Goal: Ask a question

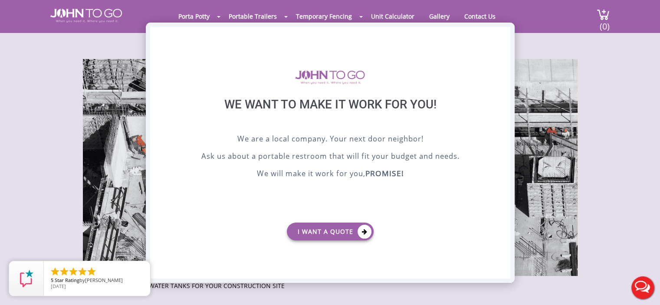
click at [501, 38] on div "X" at bounding box center [502, 34] width 13 height 15
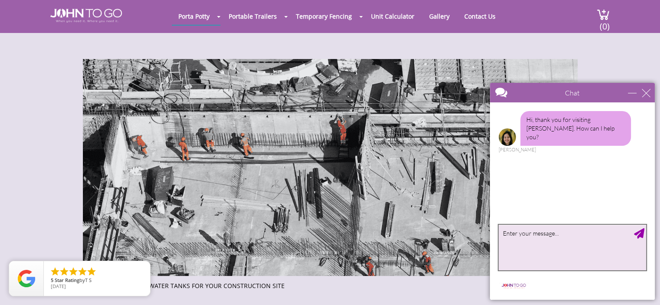
click at [552, 244] on textarea "type your message" at bounding box center [573, 248] width 148 height 46
type textarea "do you have potable tank rentals"
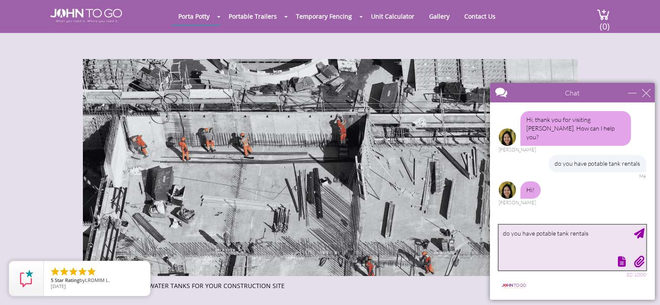
type textarea "do you have potable tank rentals?"
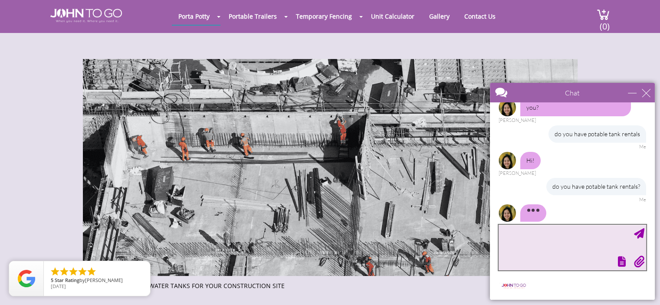
scroll to position [47, 0]
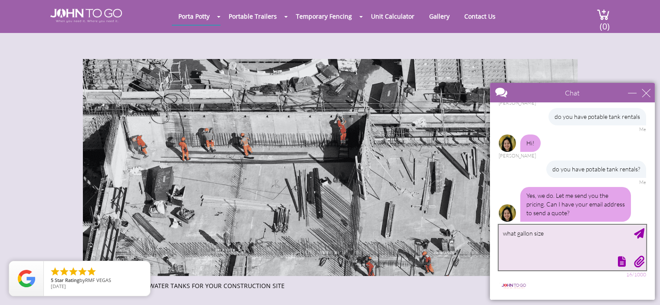
type textarea "what gallon size?"
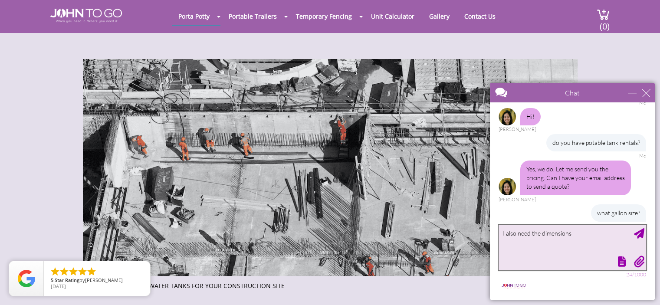
type textarea "I also need the dimensions"
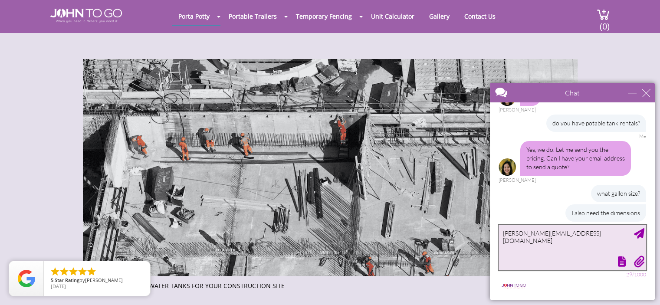
type textarea "[PERSON_NAME][EMAIL_ADDRESS][DOMAIN_NAME]"
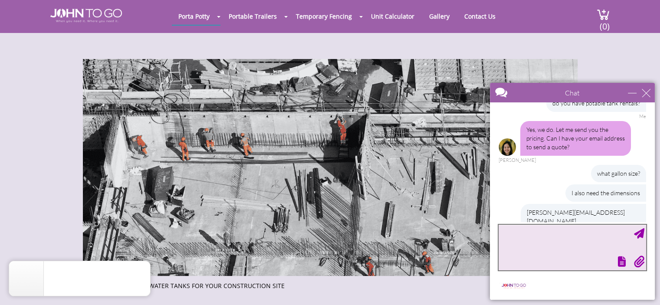
scroll to position [69, 0]
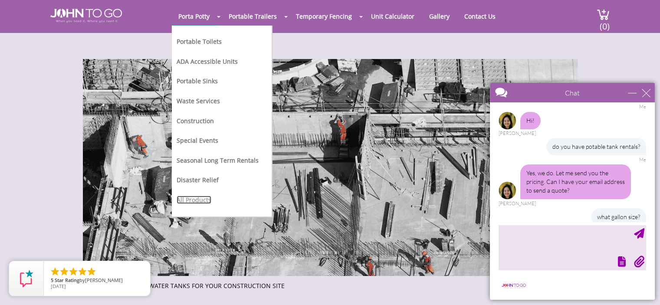
click at [201, 199] on link "All Products" at bounding box center [194, 200] width 35 height 8
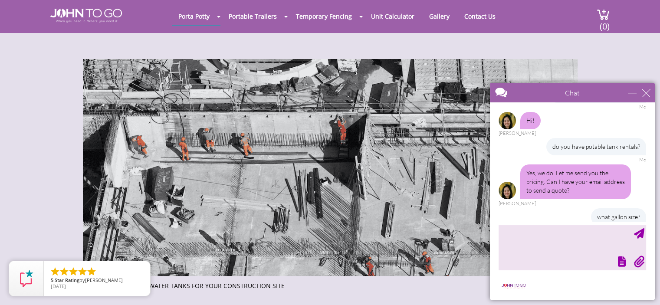
scroll to position [113, 0]
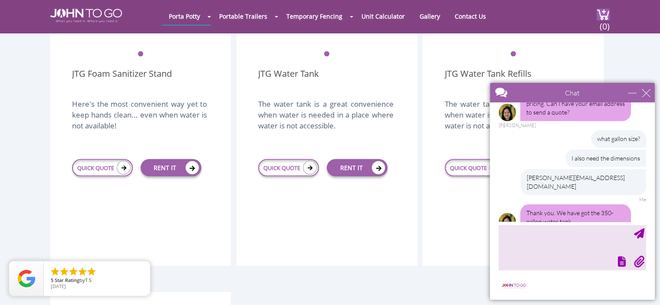
scroll to position [1432, 0]
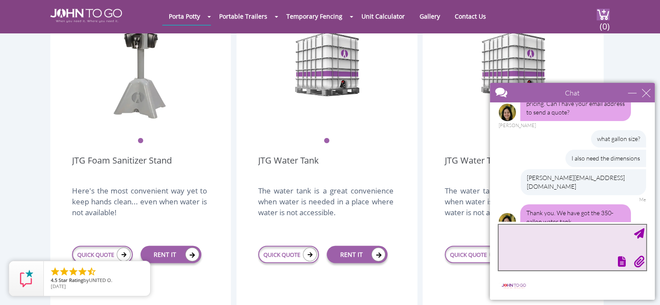
click at [547, 240] on textarea "type your message" at bounding box center [573, 248] width 148 height 46
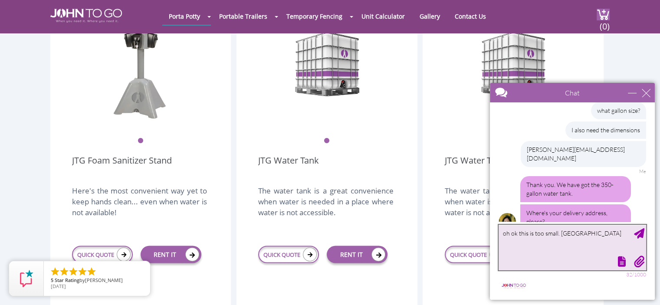
type textarea "oh ok this is too small. nevermind"
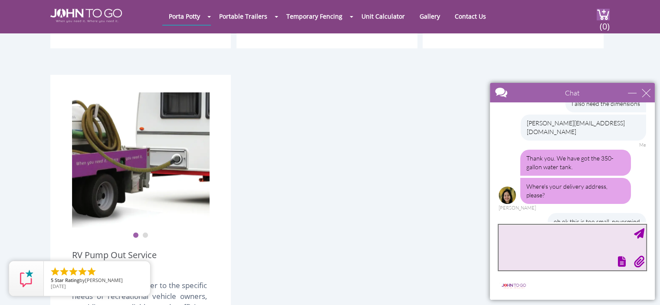
scroll to position [229, 0]
